Goal: Task Accomplishment & Management: Manage account settings

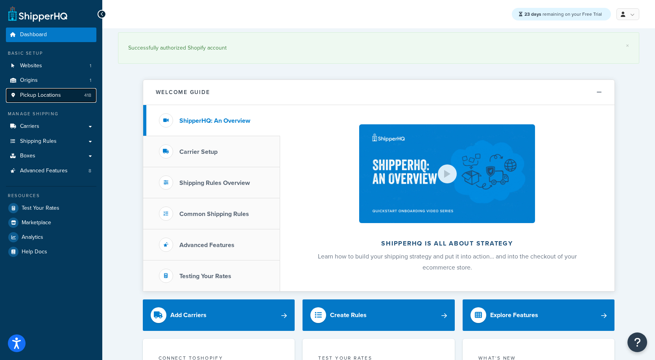
click at [37, 96] on span "Pickup Locations" at bounding box center [40, 95] width 41 height 7
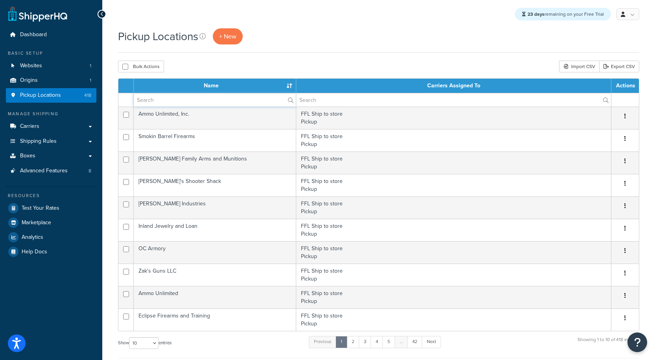
click at [171, 102] on input "text" at bounding box center [215, 99] width 162 height 13
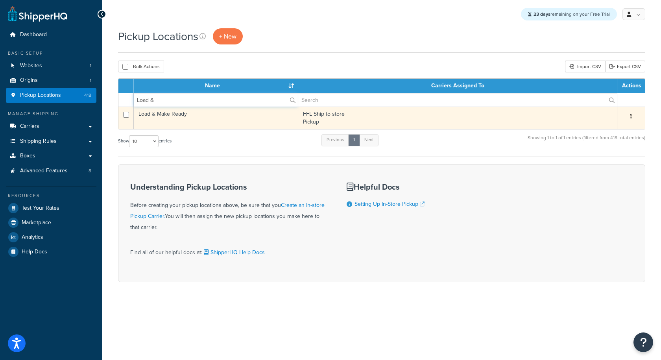
type input "Load &"
click at [171, 119] on td "Load & Make Ready" at bounding box center [216, 118] width 164 height 22
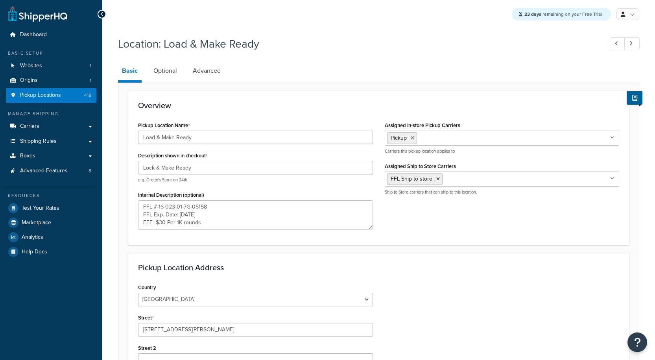
select select "32"
click at [67, 97] on link "Pickup Locations 418" at bounding box center [51, 95] width 90 height 15
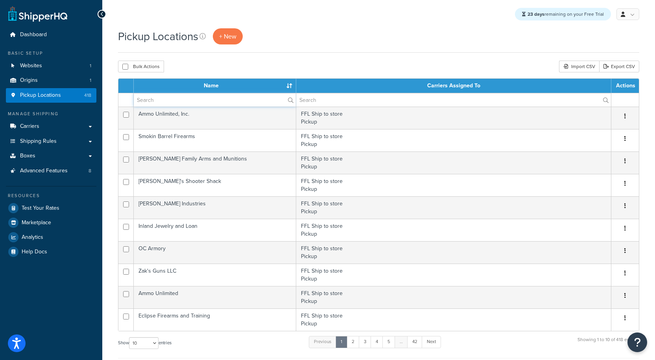
click at [170, 101] on input "text" at bounding box center [215, 99] width 162 height 13
paste input "Creekside Sports"
type input "Creekside Sports"
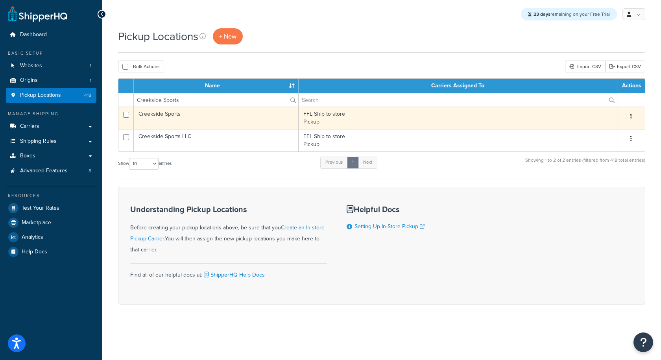
click at [169, 116] on td "Creekside Sports" at bounding box center [216, 118] width 165 height 22
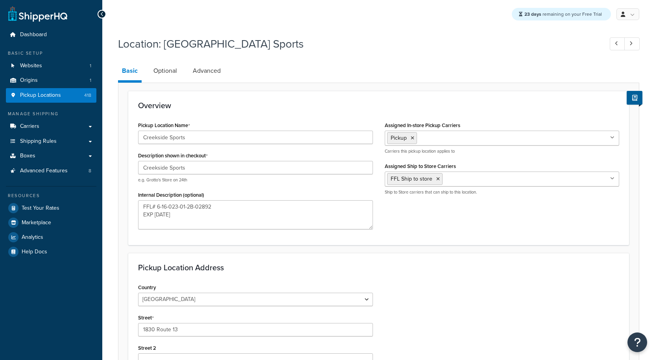
select select "32"
click at [56, 98] on span "Pickup Locations" at bounding box center [40, 95] width 41 height 7
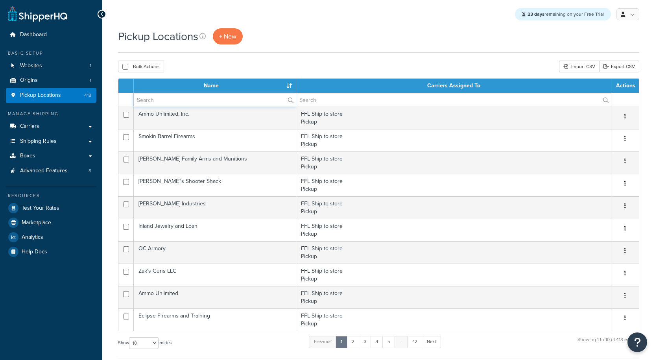
click at [174, 102] on input "text" at bounding box center [215, 99] width 162 height 13
paste input "Creekside Sports"
type input "Creekside Sports"
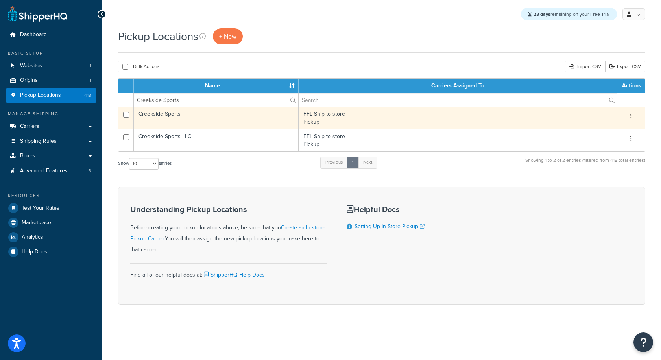
click at [630, 116] on icon "button" at bounding box center [631, 116] width 2 height 6
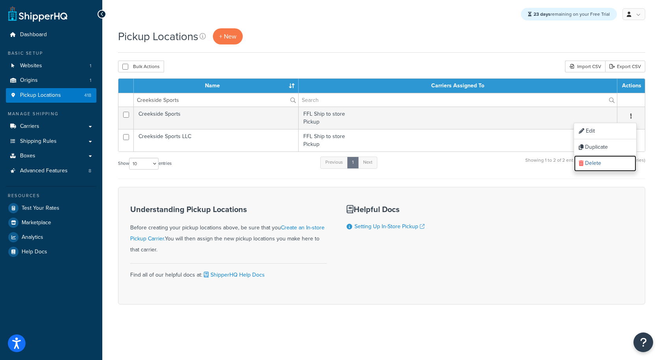
click at [602, 162] on link "Delete" at bounding box center [605, 163] width 62 height 16
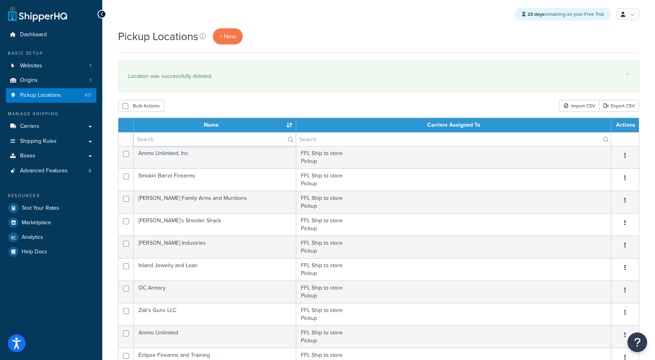
click at [160, 141] on input "text" at bounding box center [215, 139] width 162 height 13
paste input "[PERSON_NAME]"
type input "[PERSON_NAME]"
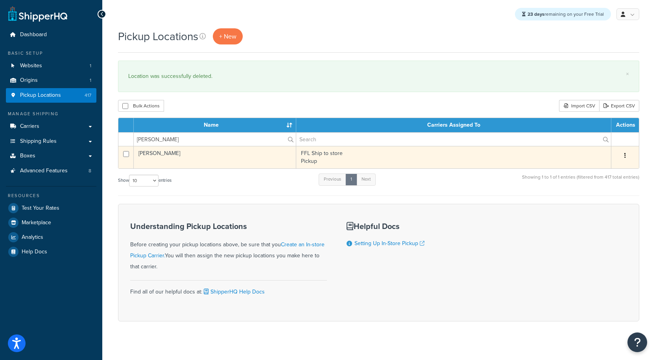
click at [195, 154] on td "JOHN DELORENZO" at bounding box center [215, 157] width 162 height 22
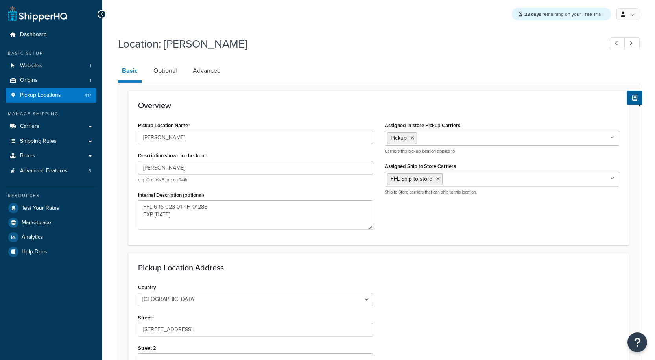
select select "32"
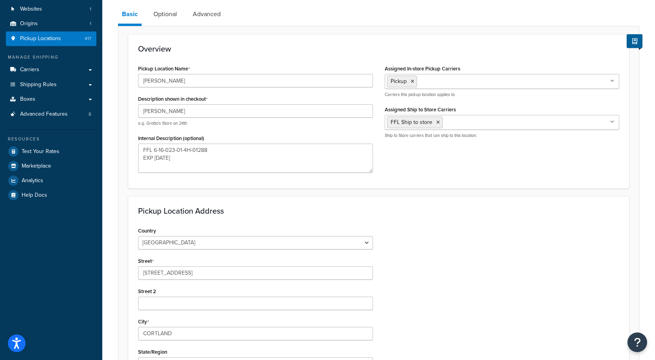
scroll to position [7, 0]
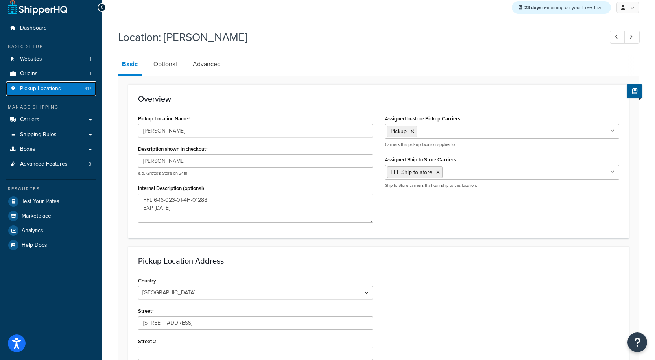
click at [36, 90] on span "Pickup Locations" at bounding box center [40, 88] width 41 height 7
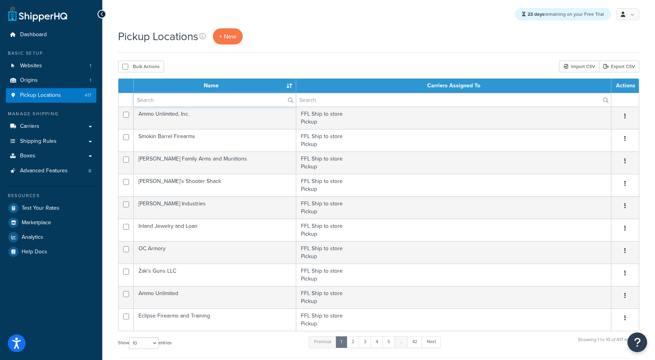
click at [163, 102] on input "text" at bounding box center [215, 99] width 162 height 13
paste input "Legacy Arms"
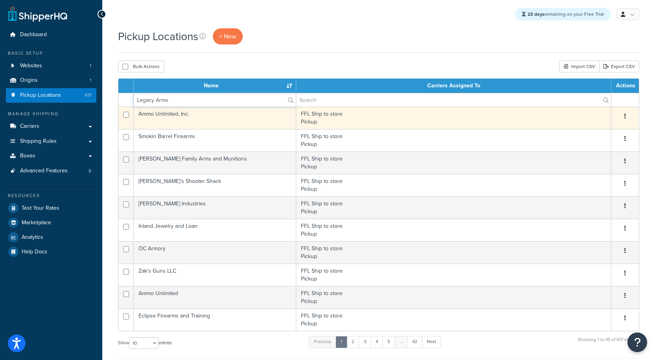
type input "Legacy Arms"
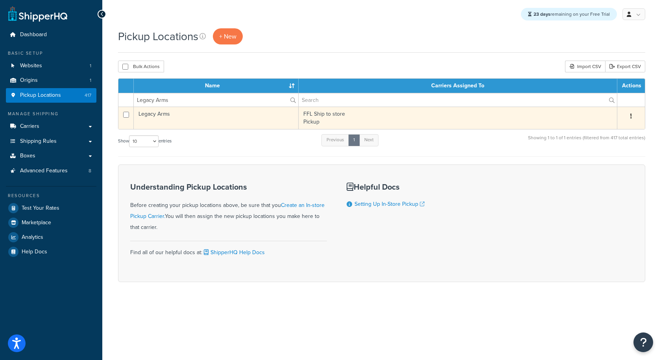
click at [189, 121] on td "Legacy Arms" at bounding box center [216, 118] width 165 height 22
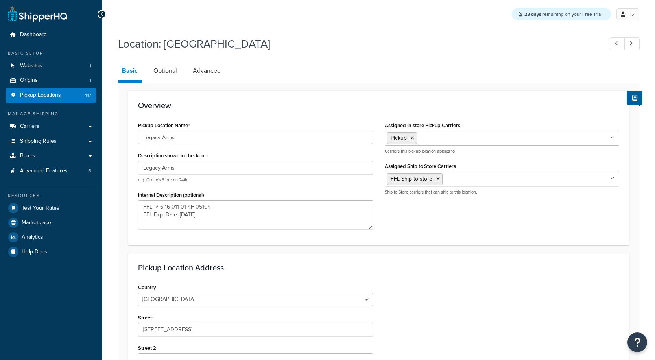
select select "32"
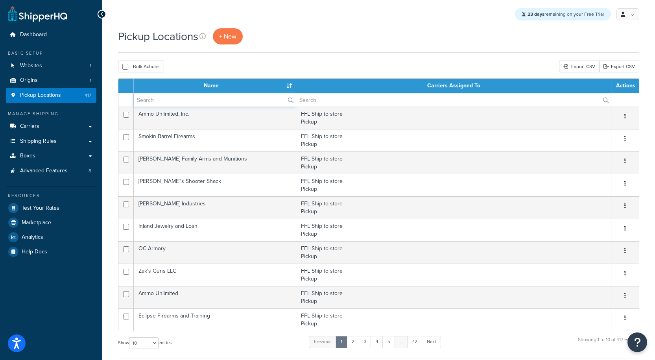
click at [192, 100] on input "text" at bounding box center [215, 99] width 162 height 13
paste input "Legacy Arms"
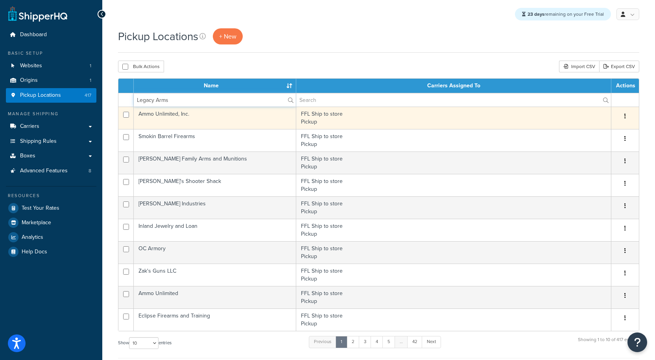
type input "Legacy Arms"
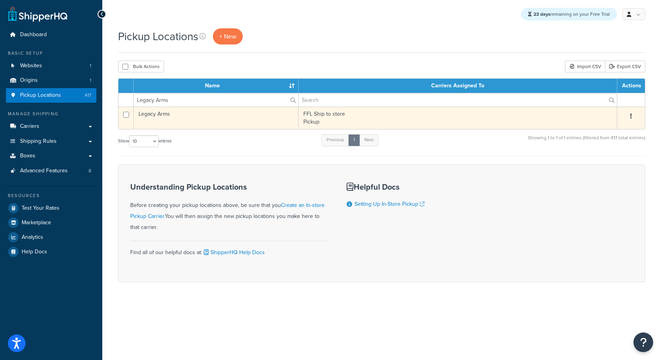
click at [632, 120] on button "button" at bounding box center [630, 116] width 11 height 13
click at [605, 164] on link "Delete" at bounding box center [605, 163] width 62 height 16
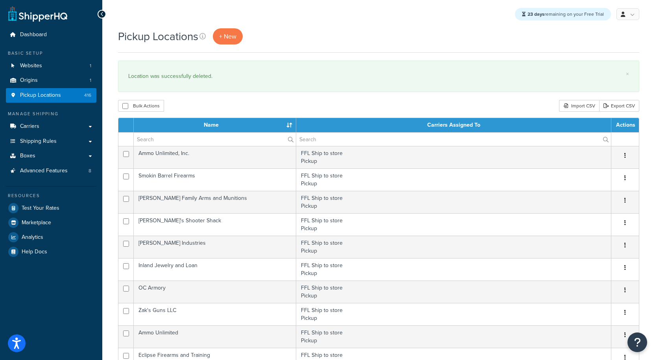
click at [432, 37] on div "Pickup Locations + New" at bounding box center [378, 36] width 521 height 16
click at [39, 65] on span "Websites" at bounding box center [31, 66] width 22 height 7
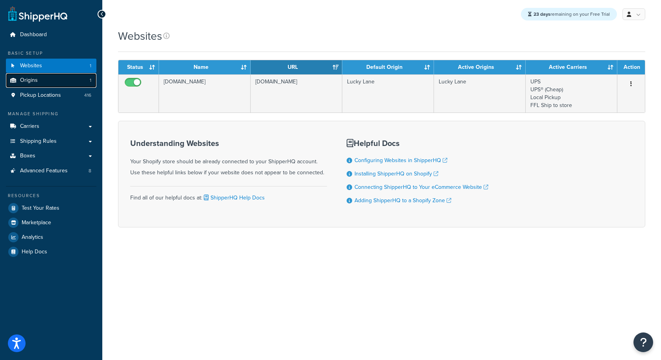
click at [39, 83] on link "Origins 1" at bounding box center [51, 80] width 90 height 15
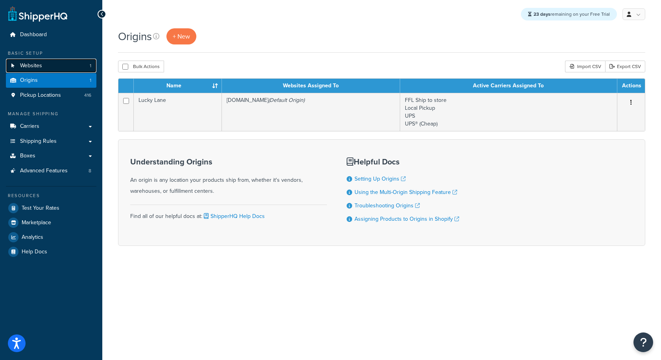
click at [37, 66] on span "Websites" at bounding box center [31, 66] width 22 height 7
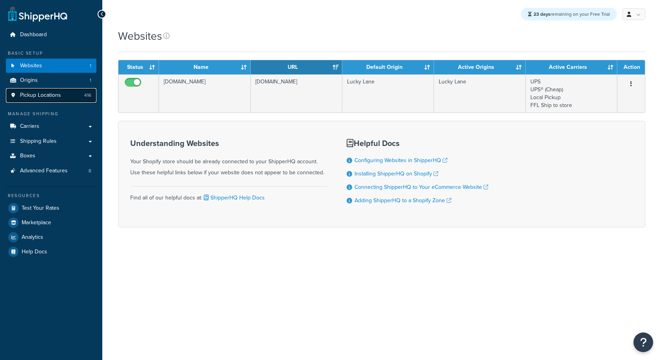
click at [42, 92] on span "Pickup Locations" at bounding box center [40, 95] width 41 height 7
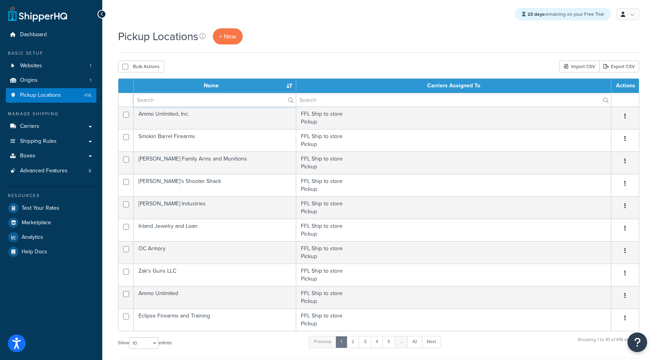
click at [155, 101] on input "text" at bounding box center [215, 99] width 162 height 13
paste input "Creekside Sports"
type input "Creekside Sports"
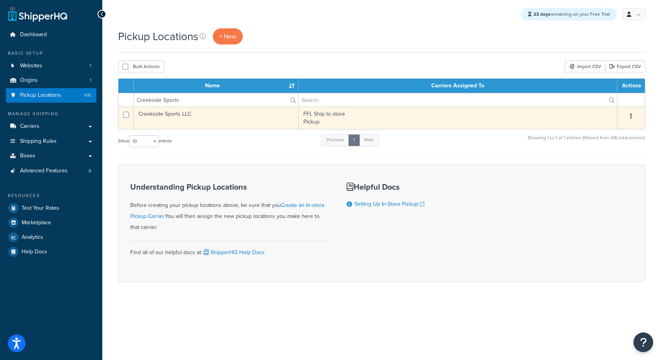
click at [631, 119] on icon "button" at bounding box center [631, 116] width 2 height 6
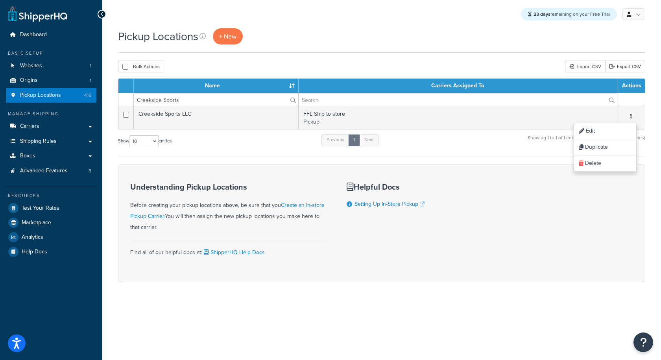
click at [356, 47] on div "Pickup Locations + New" at bounding box center [381, 40] width 527 height 24
drag, startPoint x: 199, startPoint y: 101, endPoint x: 119, endPoint y: 105, distance: 80.4
click at [119, 105] on tr "Creekside Sports" at bounding box center [381, 100] width 526 height 14
